Goal: Share content

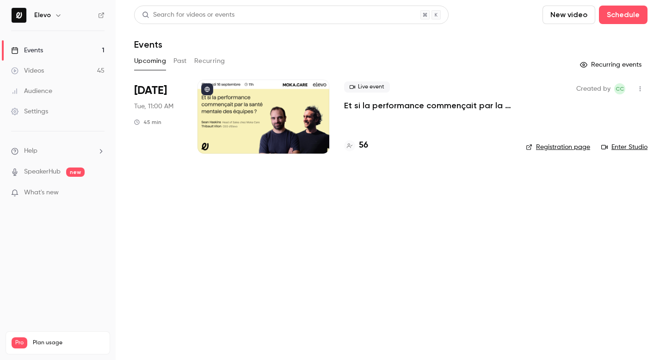
click at [179, 62] on button "Past" at bounding box center [179, 61] width 13 height 15
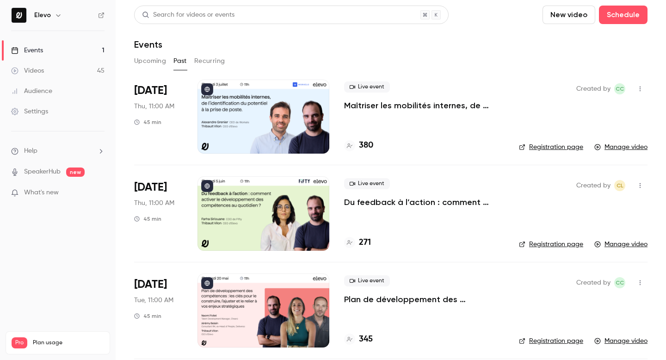
click at [378, 296] on p "Plan de développement des compétences : les clés pour le construire, l’ajuster …" at bounding box center [424, 299] width 160 height 11
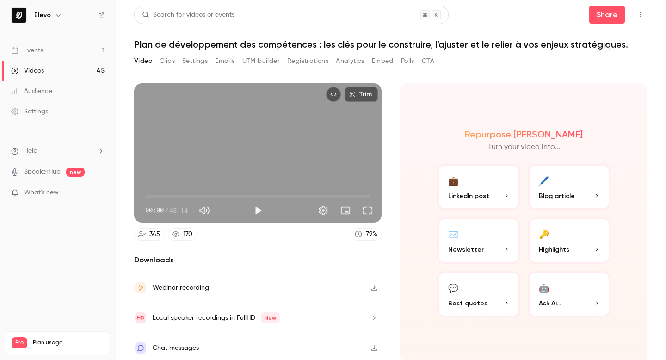
click at [227, 41] on h1 "Plan de développement des compétences : les clés pour le construire, l’ajuster …" at bounding box center [391, 44] width 514 height 11
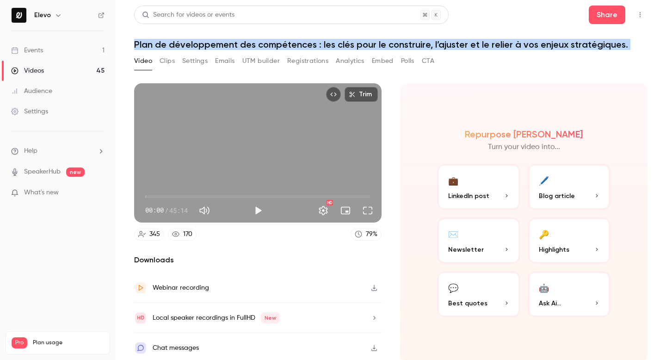
click at [227, 41] on h1 "Plan de développement des compétences : les clés pour le construire, l’ajuster …" at bounding box center [391, 44] width 514 height 11
copy div "Plan de développement des compétences : les clés pour le construire, l’ajuster …"
click at [294, 65] on button "Registrations" at bounding box center [307, 61] width 41 height 15
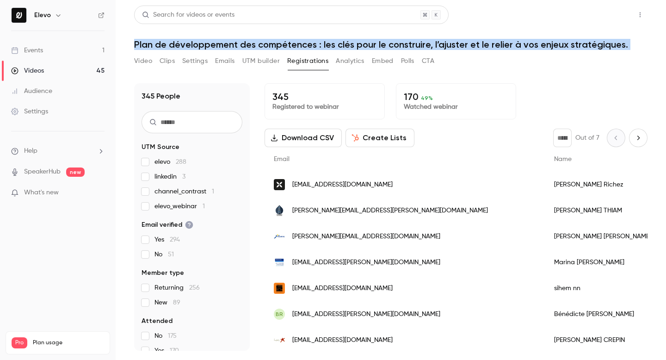
click at [601, 19] on button "Share" at bounding box center [607, 15] width 37 height 19
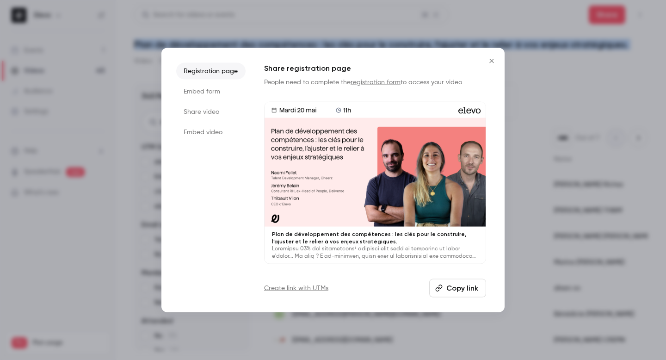
click at [445, 288] on button "Copy link" at bounding box center [457, 287] width 57 height 19
click at [365, 127] on div at bounding box center [375, 164] width 221 height 124
click at [492, 62] on icon "Close" at bounding box center [491, 60] width 11 height 7
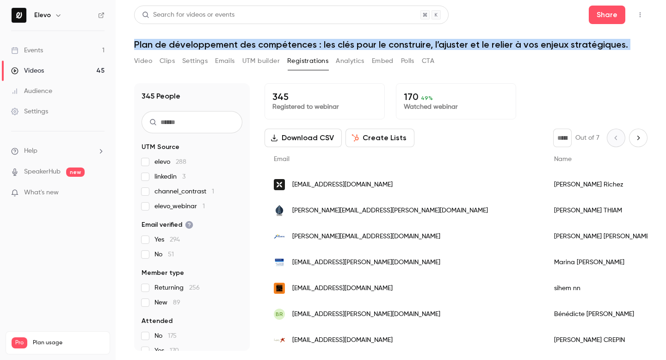
click at [31, 53] on div "Events" at bounding box center [27, 50] width 32 height 9
